Goal: Task Accomplishment & Management: Complete application form

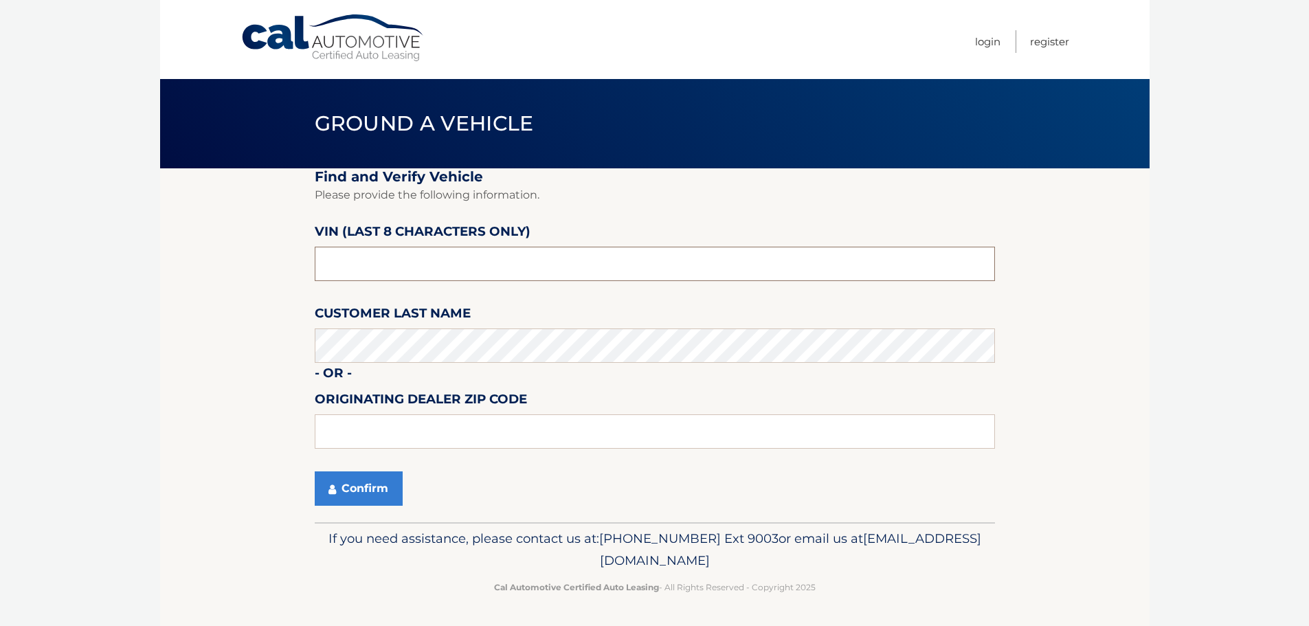
click at [386, 254] on input "text" at bounding box center [655, 264] width 680 height 34
type input "NE0*****"
click at [315, 471] on button "Confirm" at bounding box center [359, 488] width 88 height 34
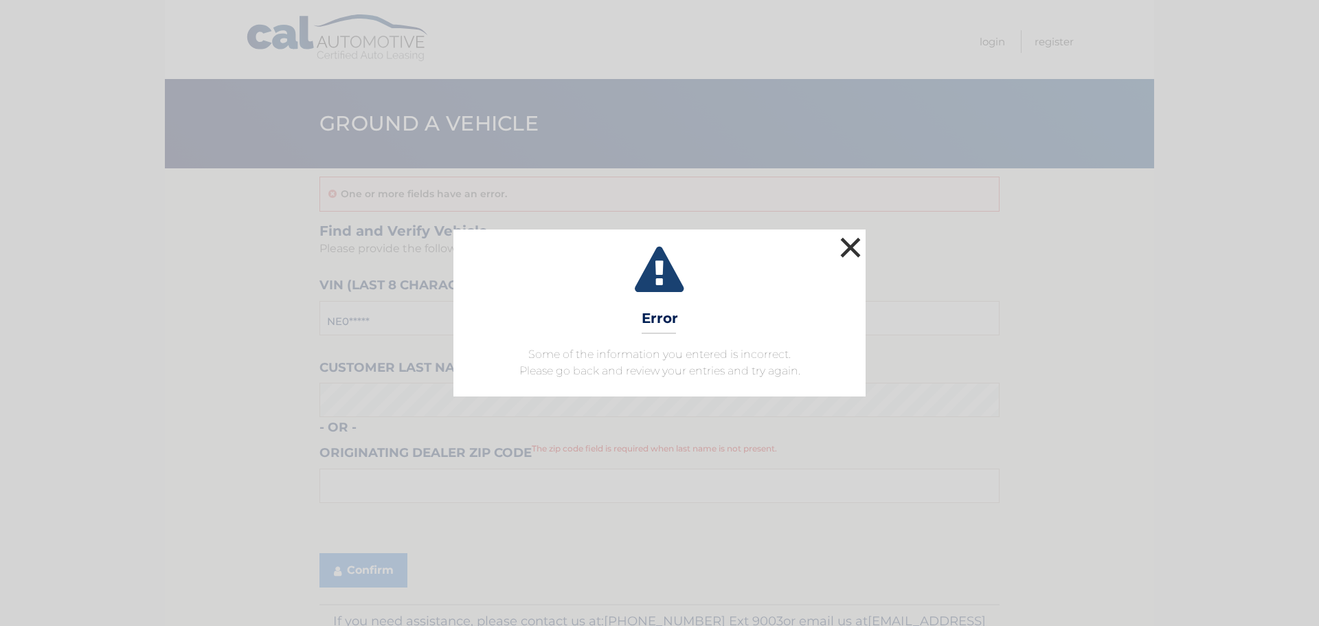
click at [855, 251] on button "×" at bounding box center [850, 247] width 27 height 27
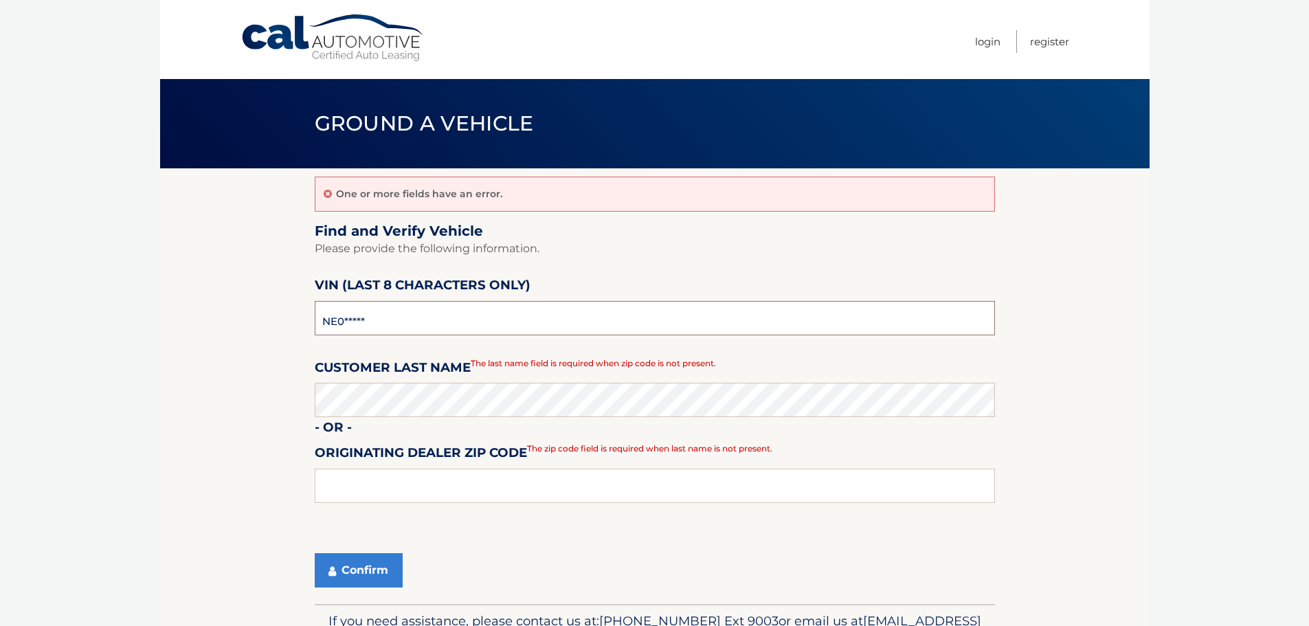
drag, startPoint x: 401, startPoint y: 316, endPoint x: 289, endPoint y: 324, distance: 112.3
click at [289, 324] on section "One or more fields have an error. Find and Verify Vehicle Please provide the fo…" at bounding box center [654, 386] width 989 height 436
click at [337, 324] on input "NE32353*" at bounding box center [655, 318] width 680 height 34
type input "NE032353"
click at [374, 574] on button "Confirm" at bounding box center [359, 570] width 88 height 34
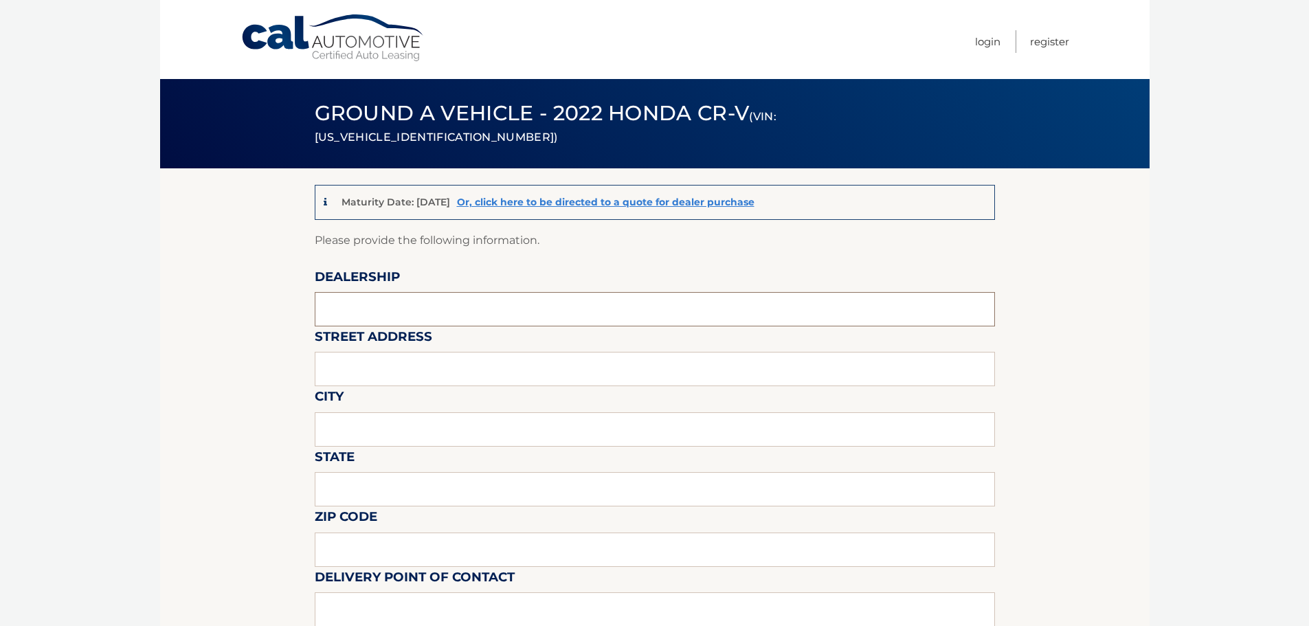
click at [390, 298] on input "text" at bounding box center [655, 309] width 680 height 34
type input "HONDA OF MANHASSET"
type input "1260 northern blvd"
type input "MANHASSET"
type input "NY"
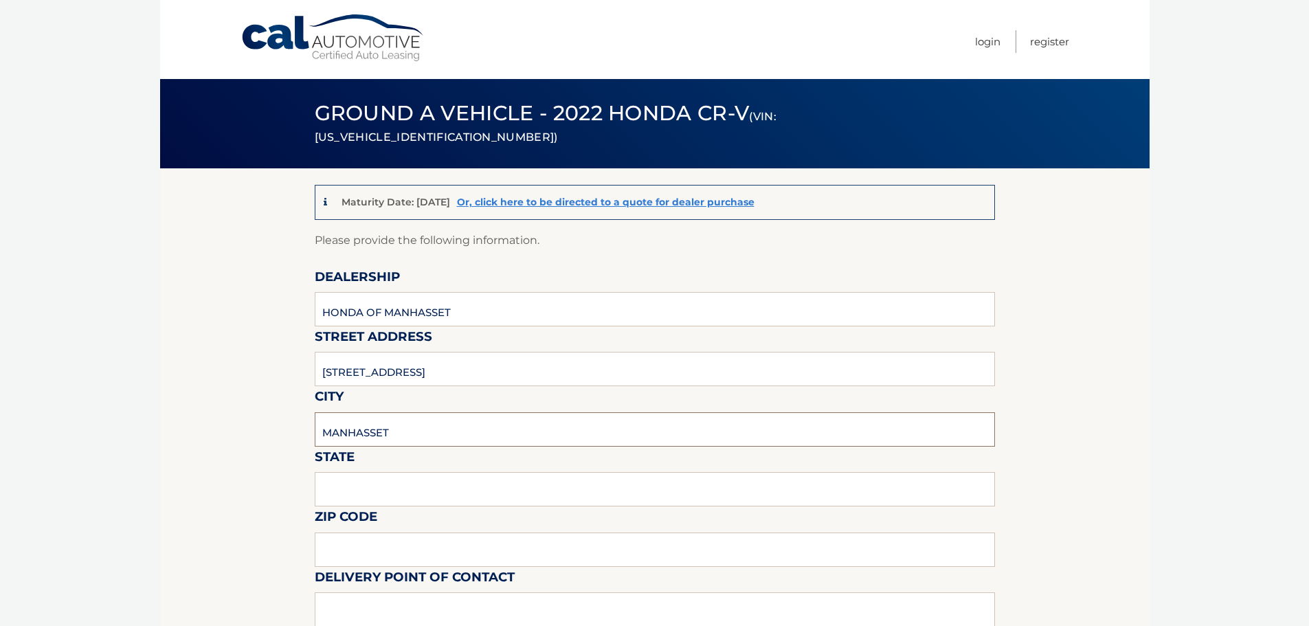
type input "11030"
type input "VINCENT VALENTINO"
type input "6318047715"
type input "vincentv@titanmotorgroup.com"
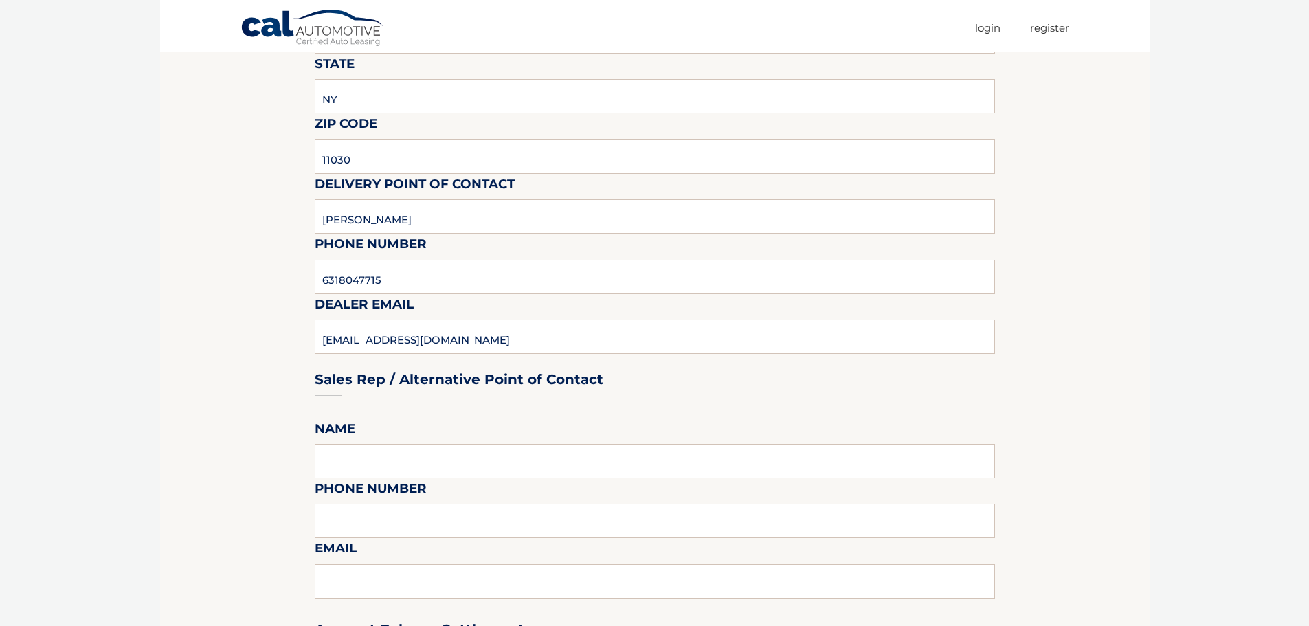
scroll to position [412, 0]
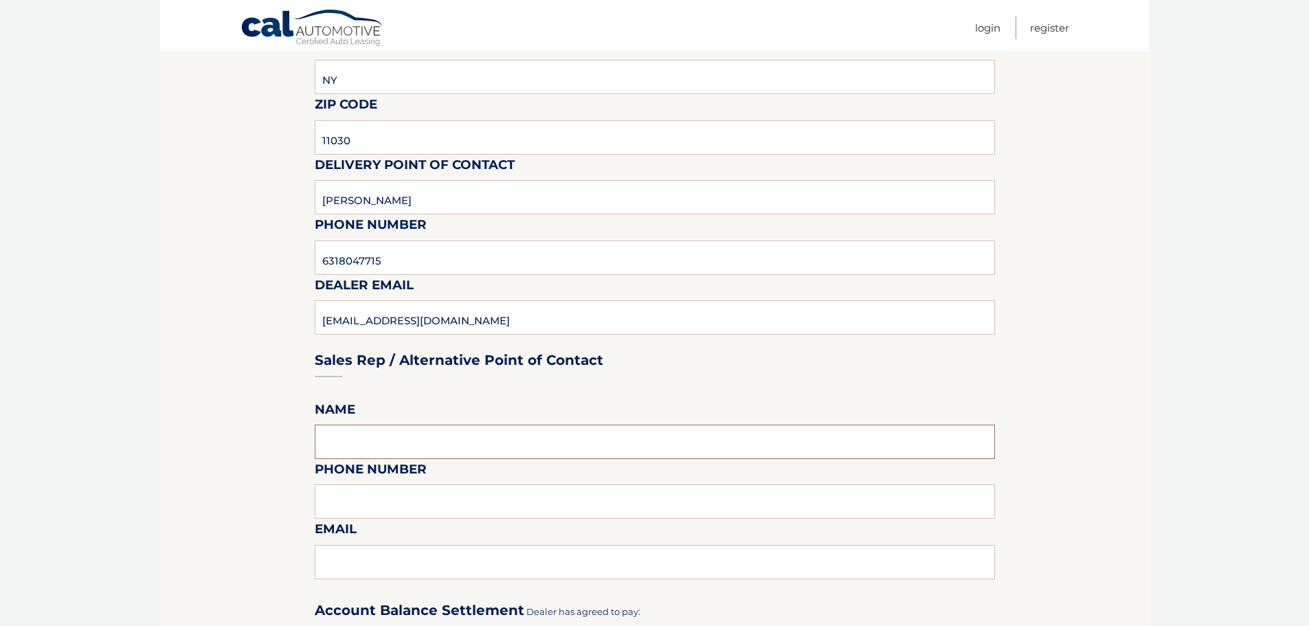
click at [336, 432] on input "text" at bounding box center [655, 442] width 680 height 34
type input "VINCENT VALENTINO"
type input "6318047715"
type input "vincentv@titanmotorgroup.com"
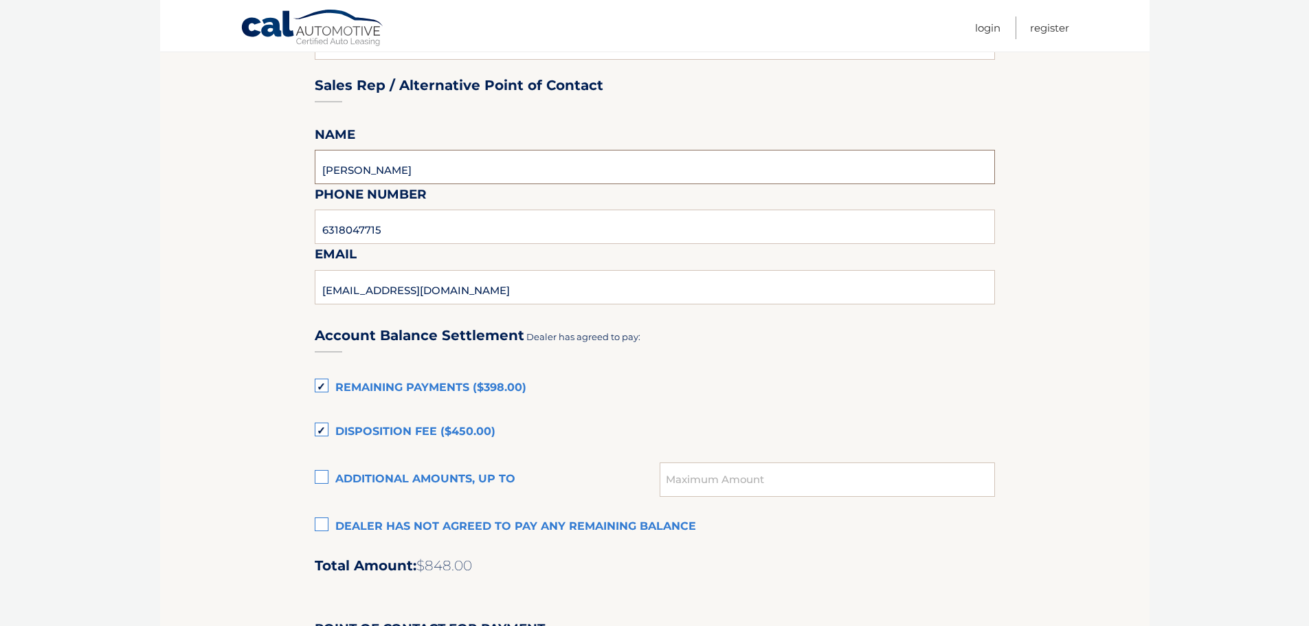
scroll to position [825, 0]
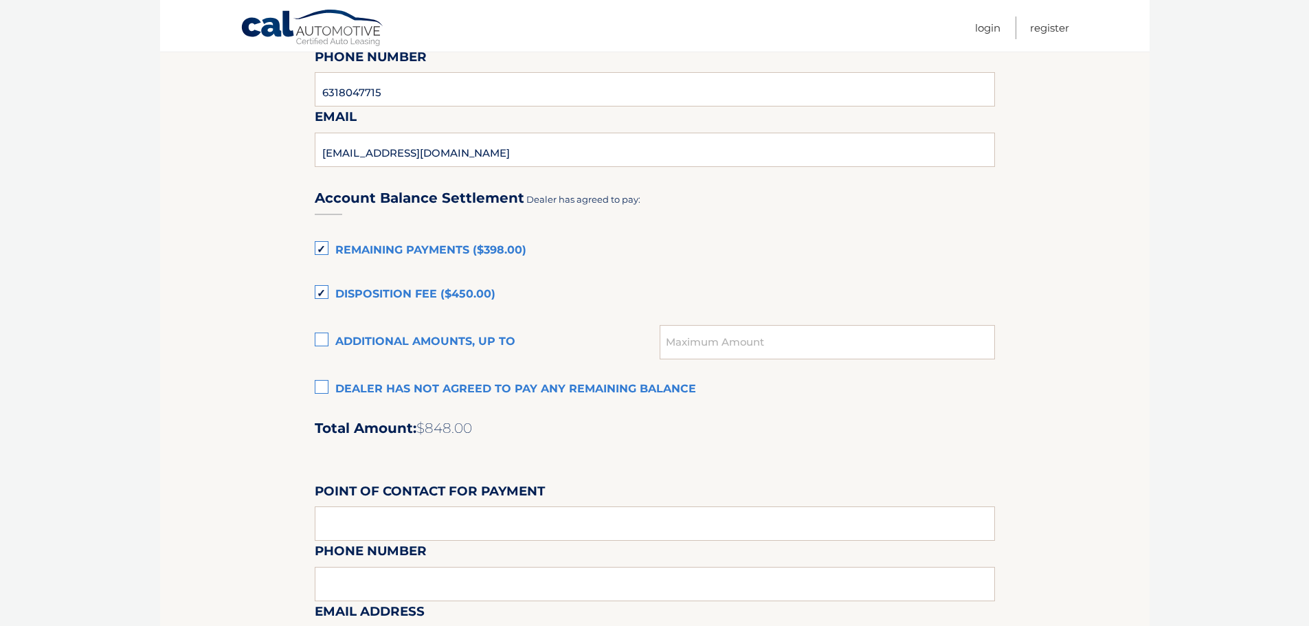
click at [449, 293] on label "Disposition Fee ($450.00)" at bounding box center [655, 294] width 680 height 27
click at [0, 0] on input "Disposition Fee ($450.00)" at bounding box center [0, 0] width 0 height 0
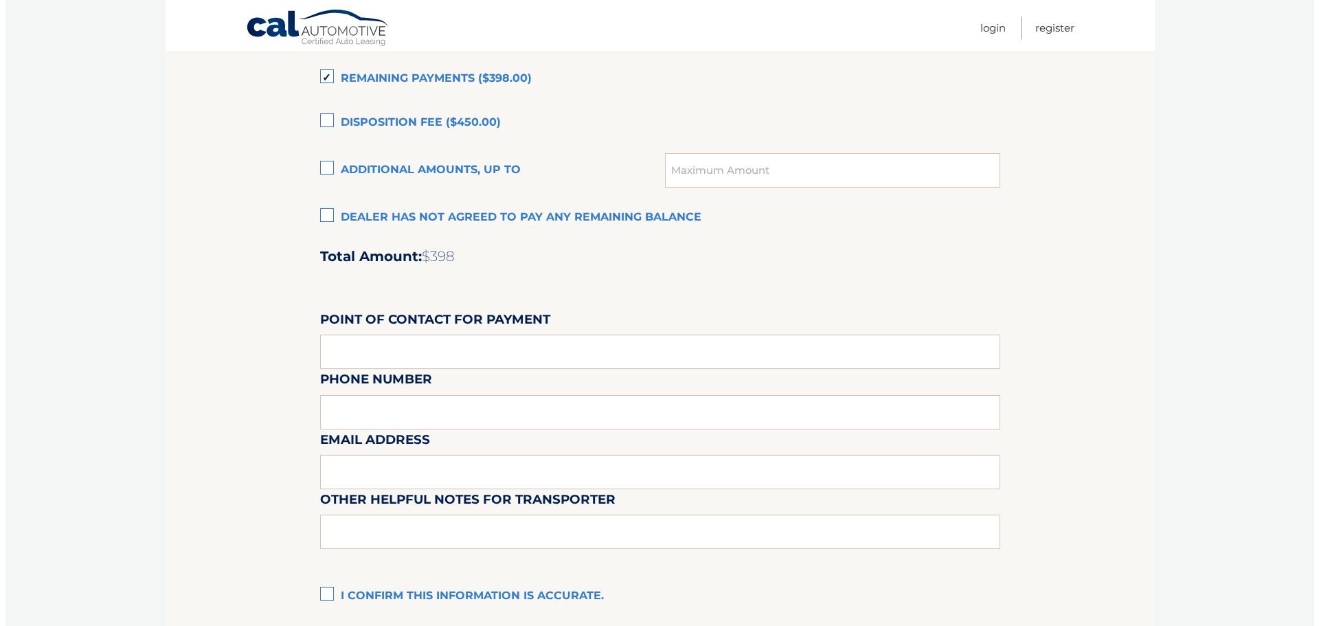
scroll to position [1031, 0]
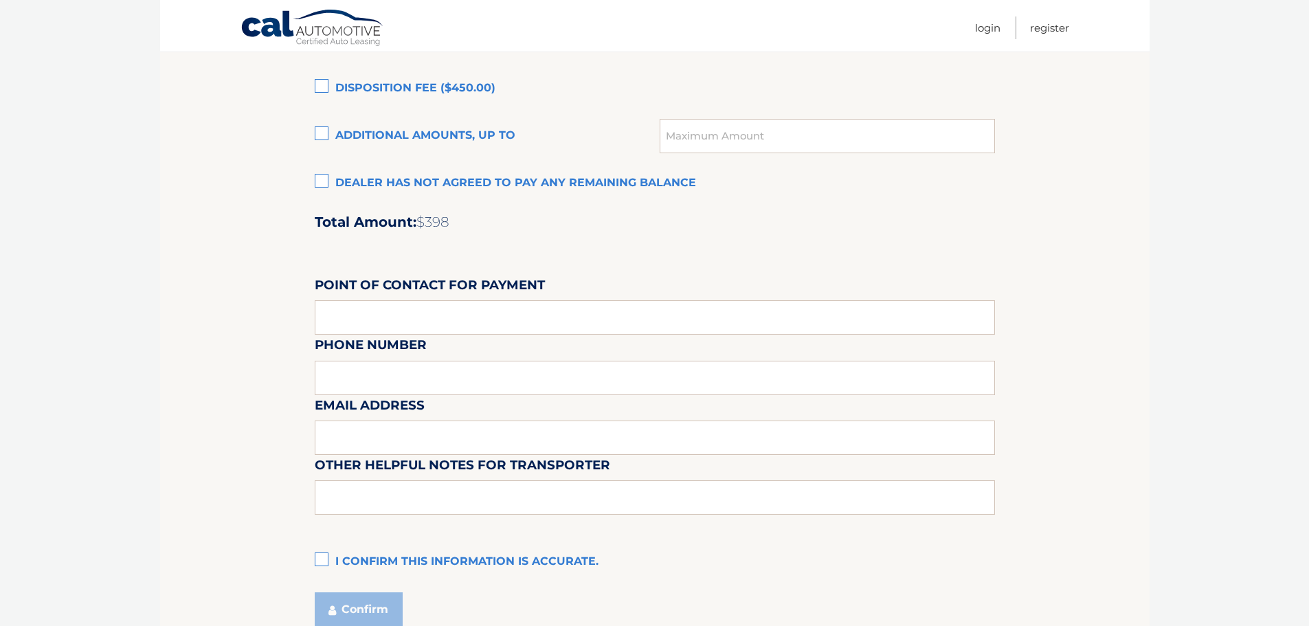
click at [344, 554] on label "I confirm this information is accurate." at bounding box center [655, 561] width 680 height 27
click at [0, 0] on input "I confirm this information is accurate." at bounding box center [0, 0] width 0 height 0
click at [366, 610] on button "Confirm" at bounding box center [359, 609] width 88 height 34
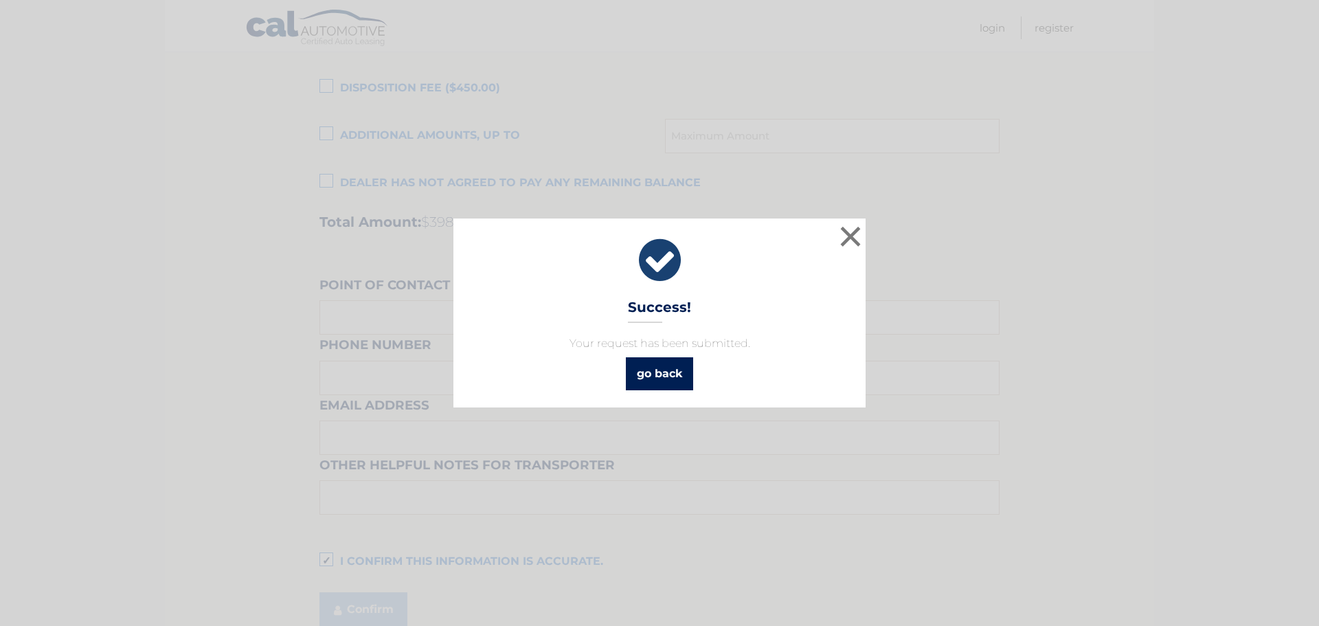
click at [675, 372] on link "go back" at bounding box center [659, 373] width 67 height 33
